Goal: Information Seeking & Learning: Learn about a topic

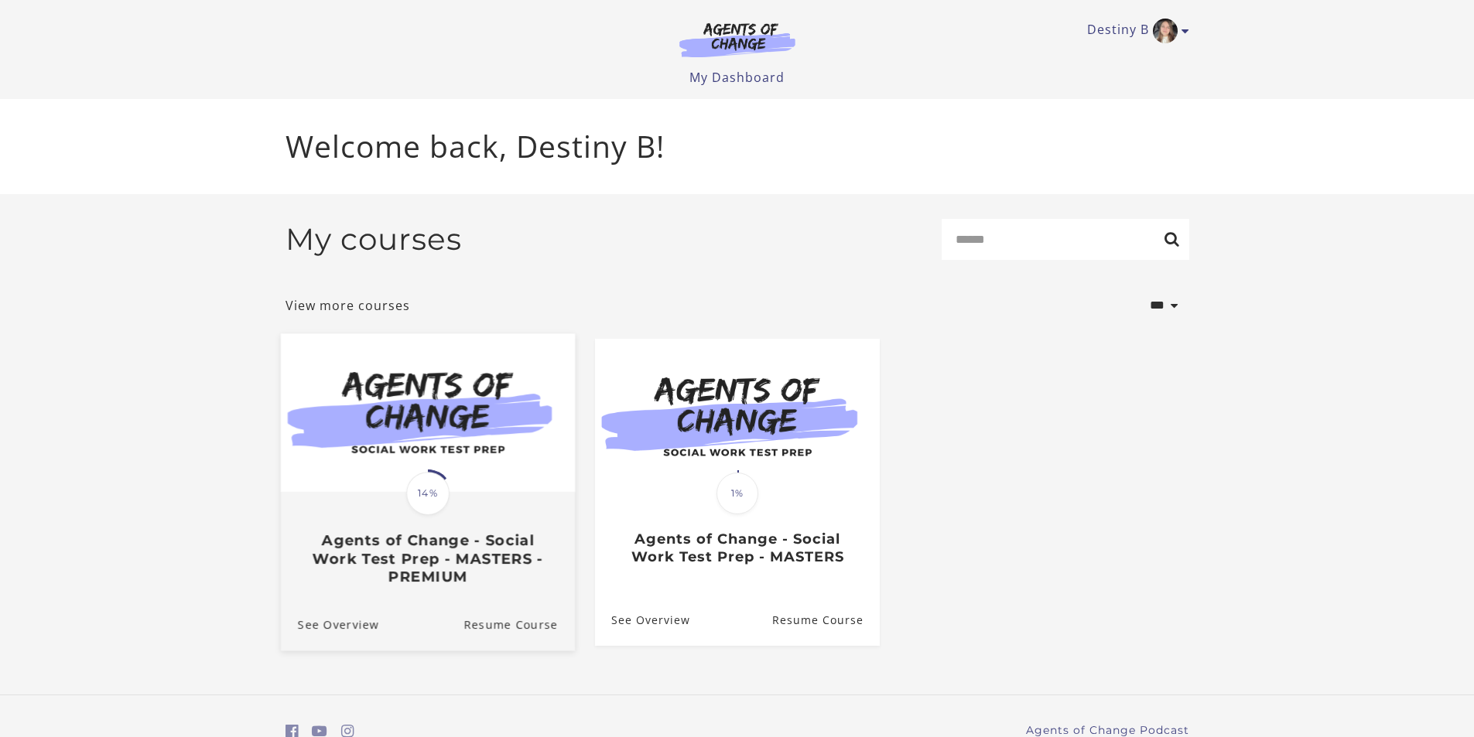
click at [457, 426] on img at bounding box center [427, 413] width 294 height 159
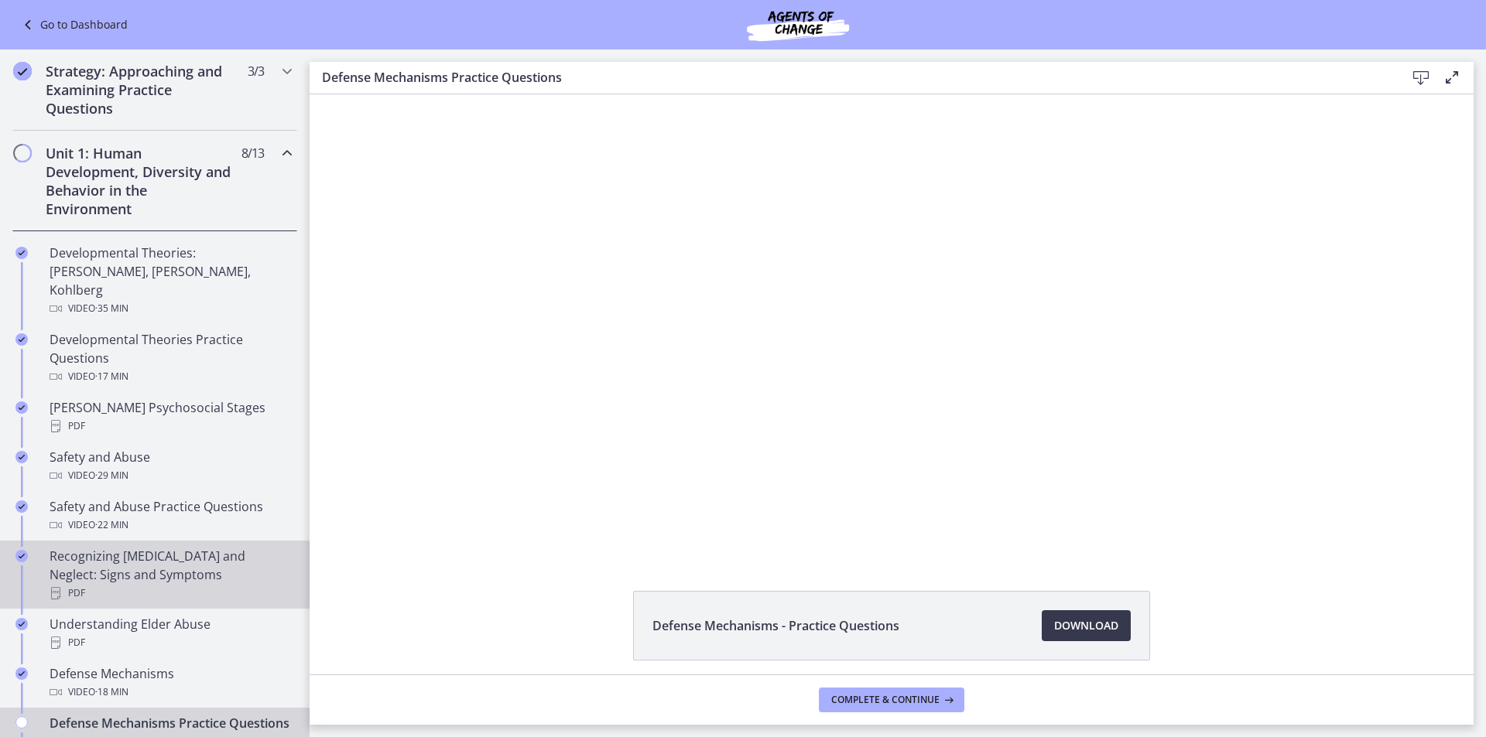
scroll to position [387, 0]
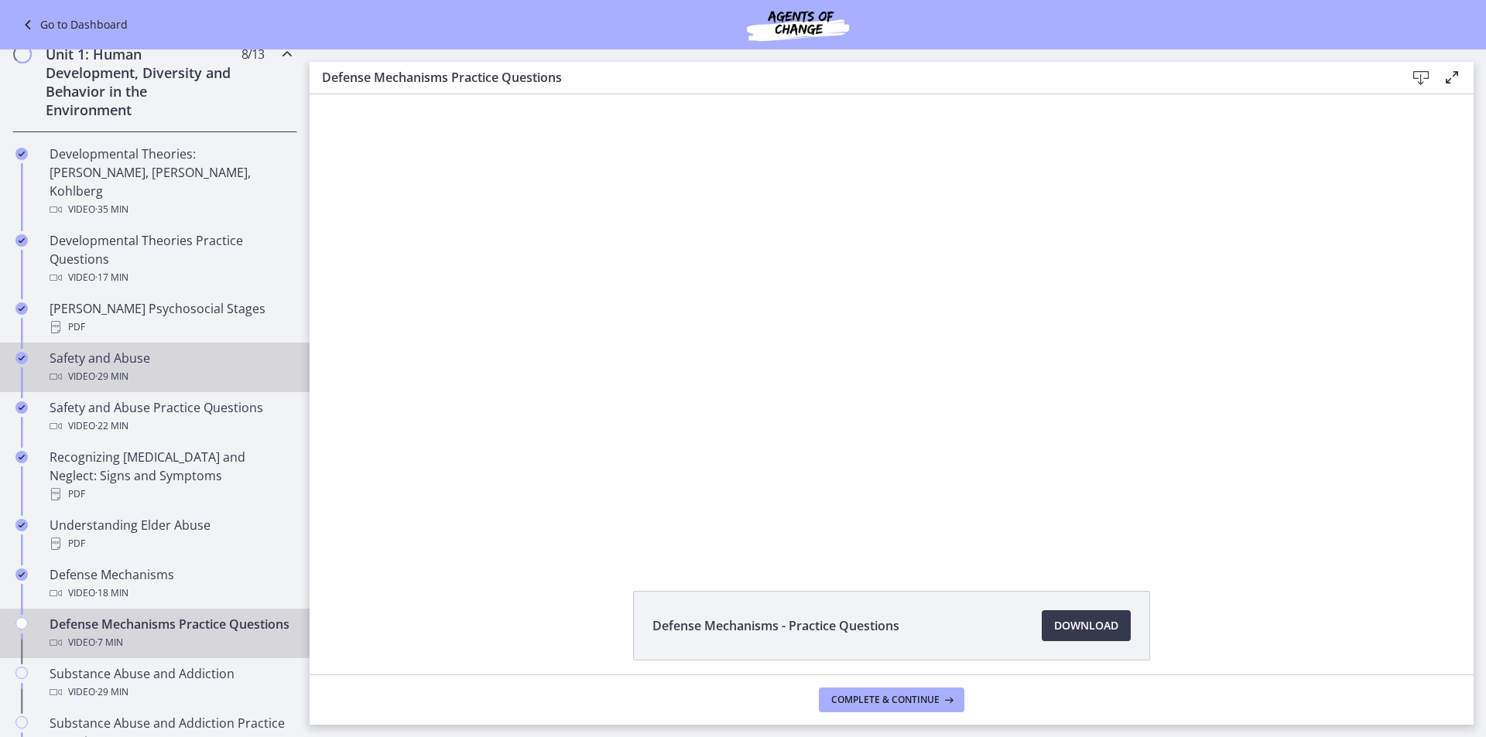
click at [167, 368] on div "Video · 29 min" at bounding box center [170, 377] width 241 height 19
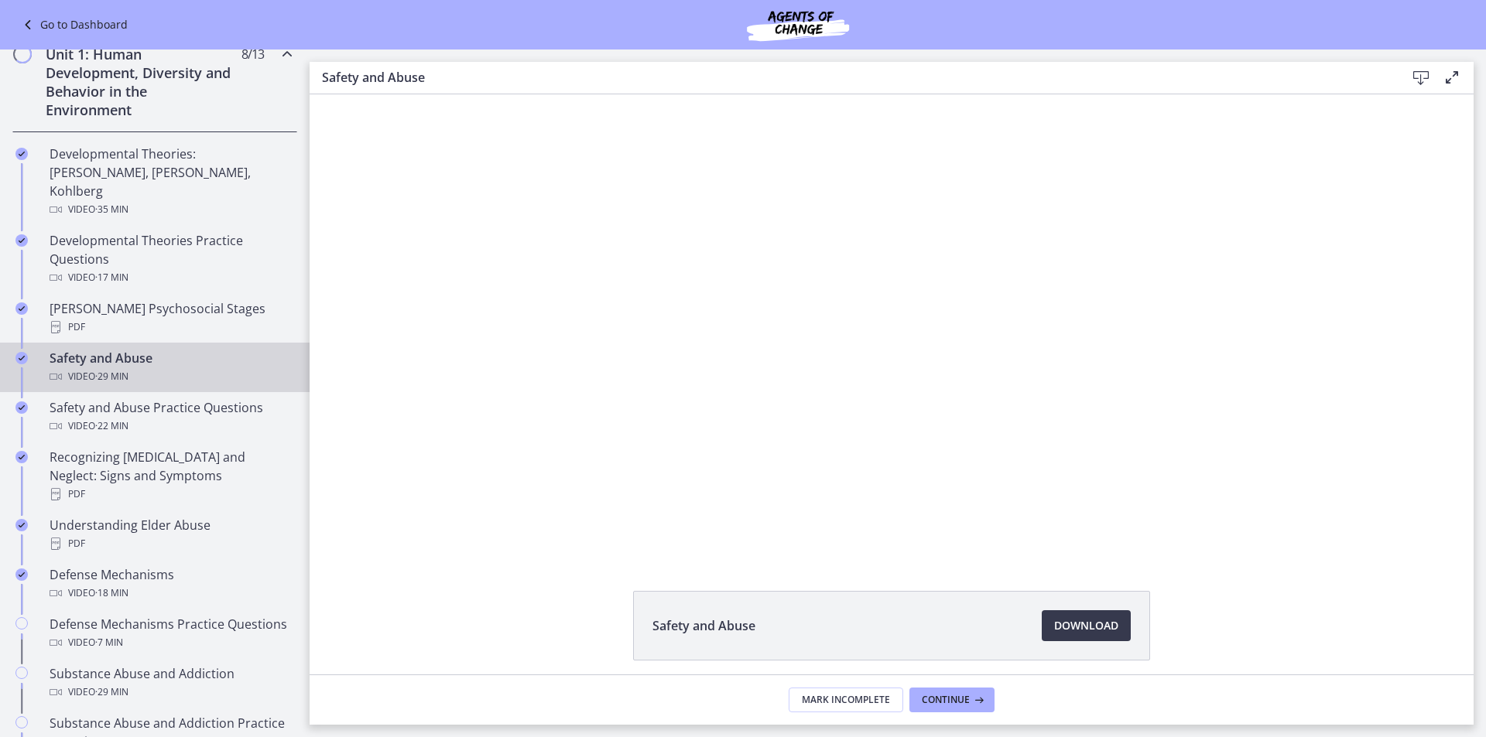
click at [1392, 535] on div "Click for sound @keyframes VOLUME_SMALL_WAVE_FLASH { 0% { opacity: 0; } 33% { o…" at bounding box center [892, 324] width 1164 height 461
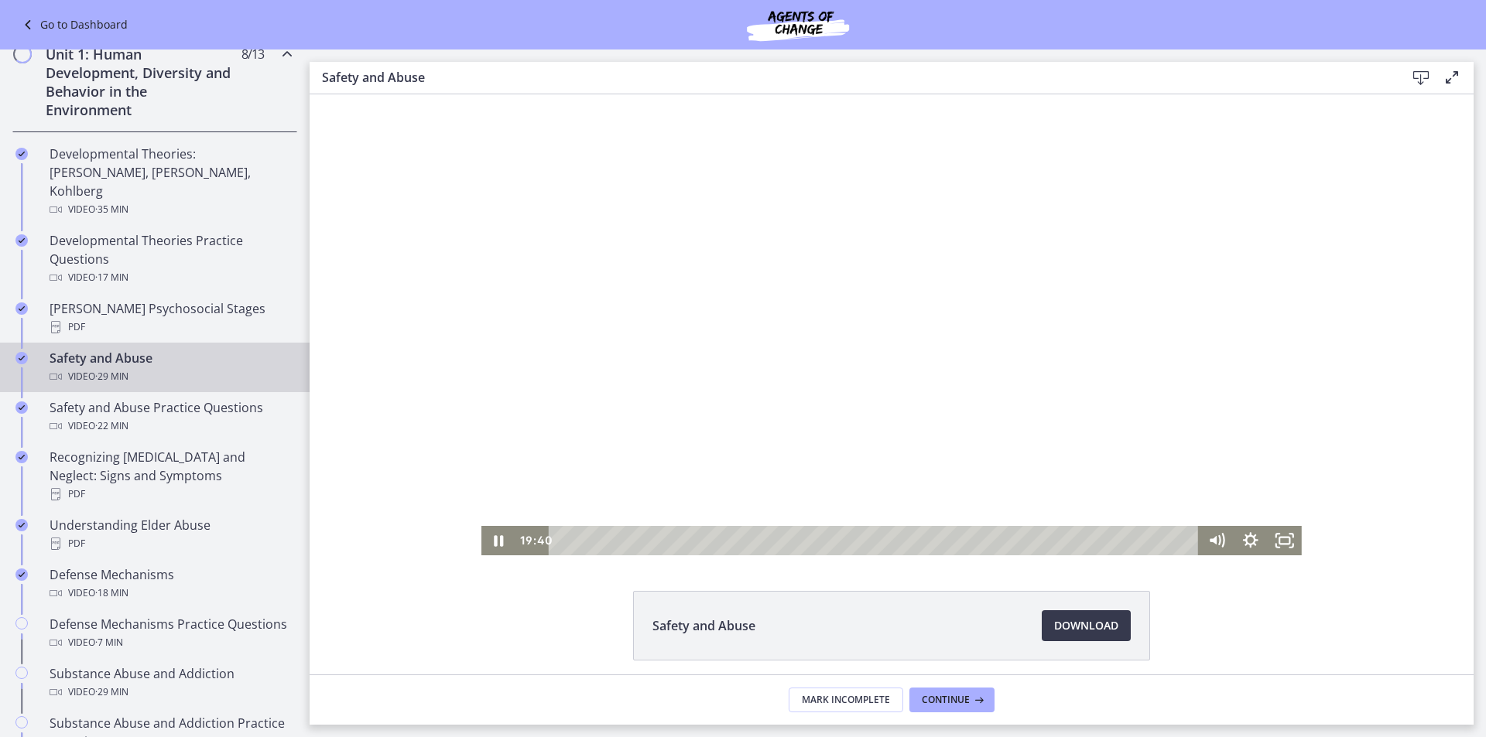
click at [1071, 401] on div at bounding box center [891, 324] width 820 height 461
click at [496, 541] on icon "Play Video" at bounding box center [499, 541] width 9 height 12
click at [496, 542] on icon "Pause" at bounding box center [498, 540] width 9 height 11
click at [500, 543] on icon "Play Video" at bounding box center [500, 541] width 41 height 36
click at [491, 533] on icon "Pause" at bounding box center [498, 541] width 41 height 36
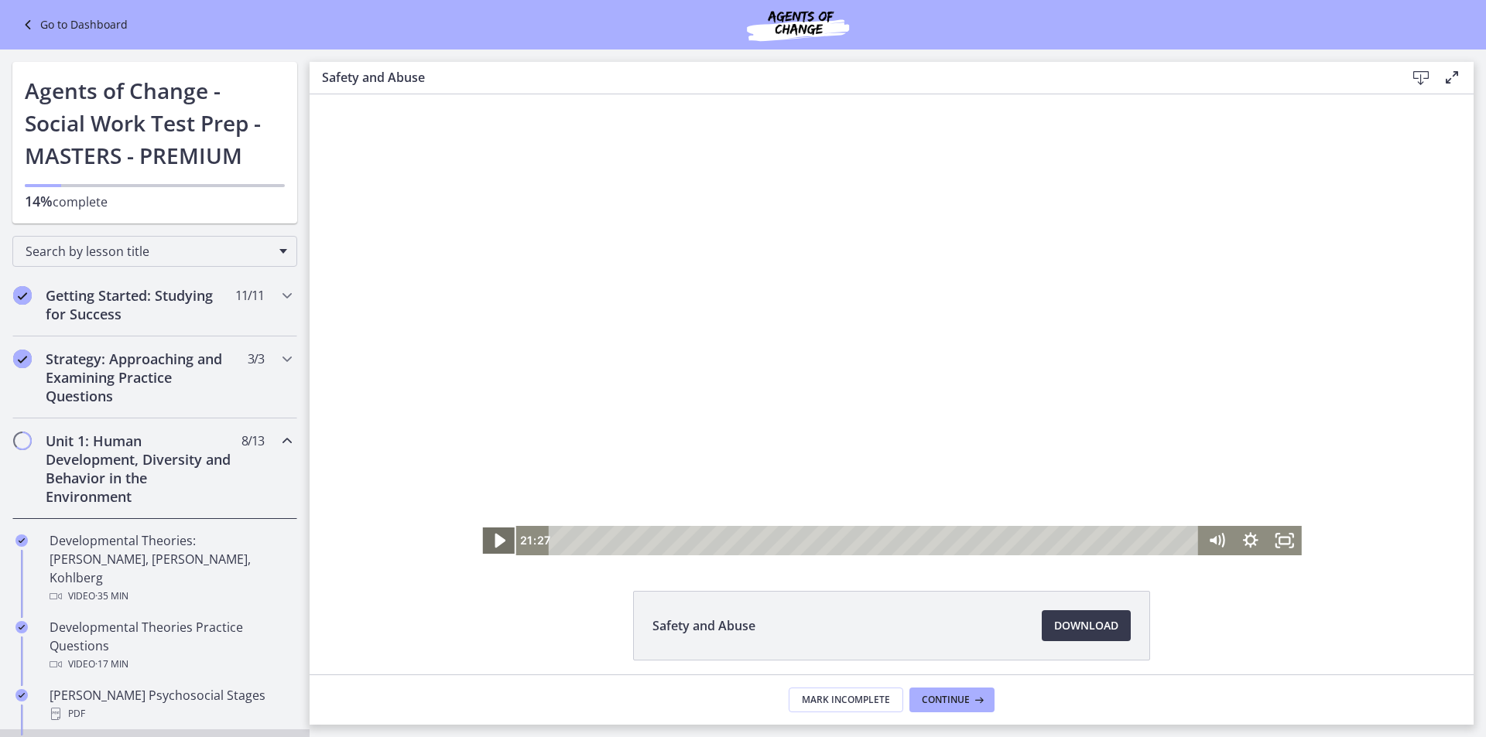
click at [491, 550] on icon "Play Video" at bounding box center [500, 541] width 41 height 36
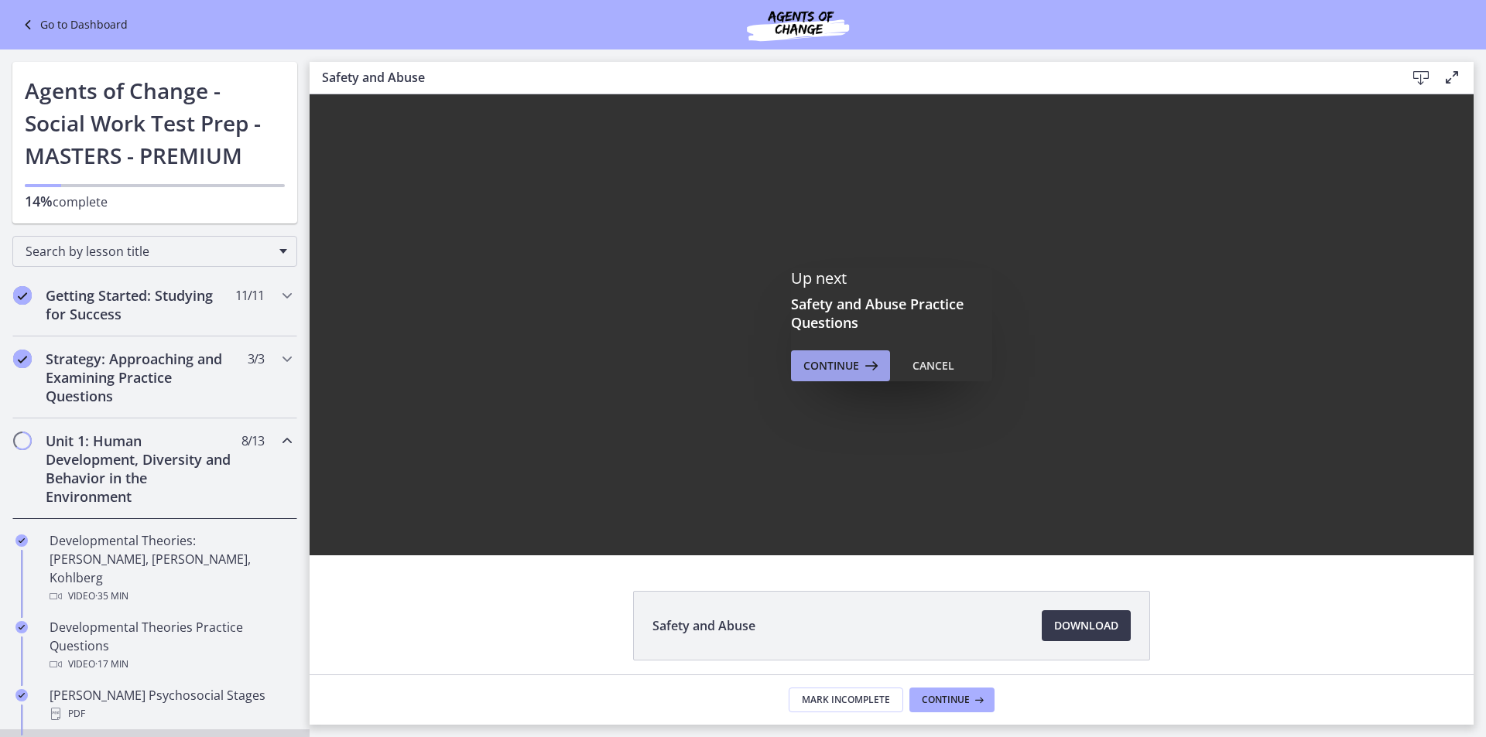
click at [864, 357] on icon at bounding box center [870, 366] width 22 height 19
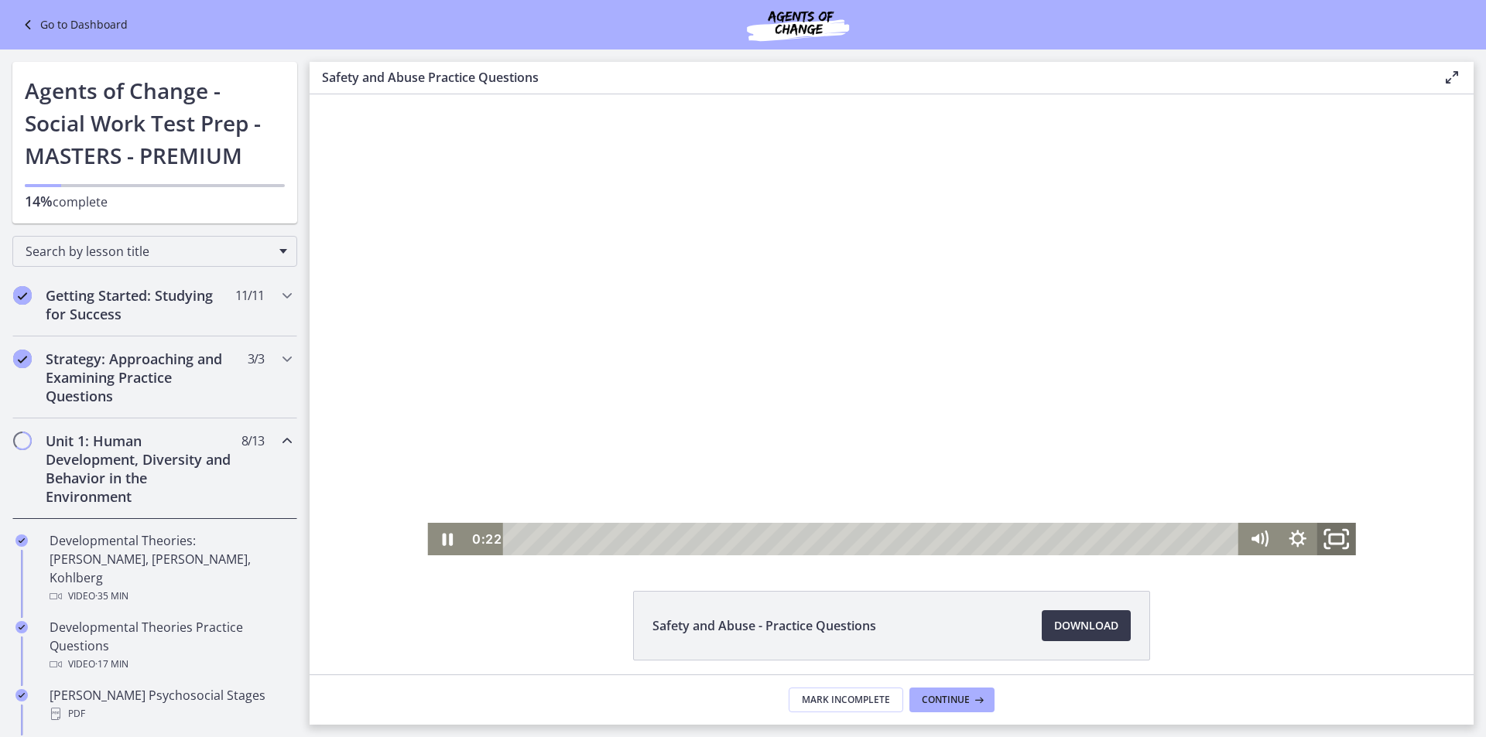
click at [1339, 539] on icon "Fullscreen" at bounding box center [1336, 539] width 46 height 39
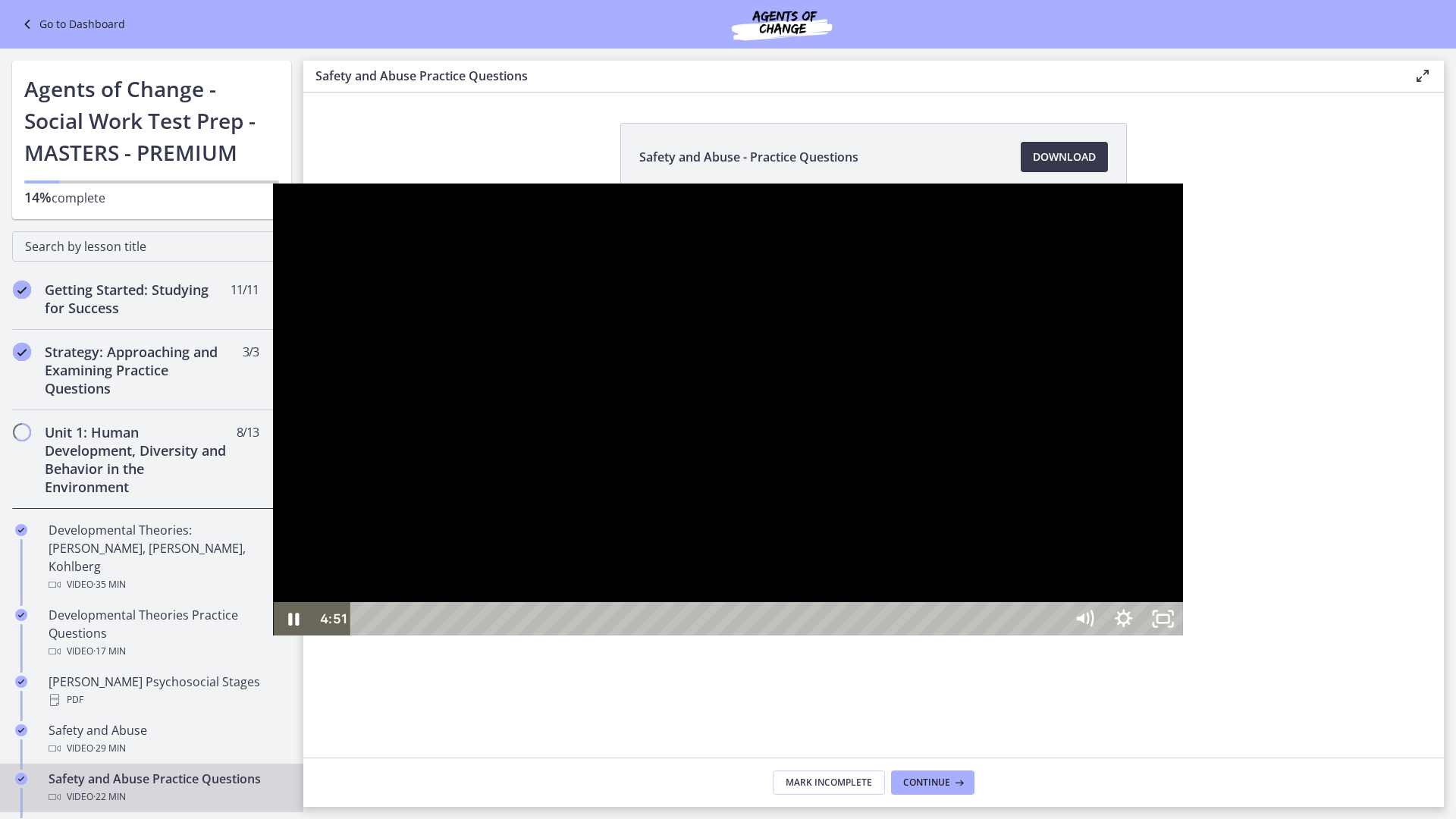
click at [273, 635] on div at bounding box center [728, 409] width 910 height 452
